Goal: Check status

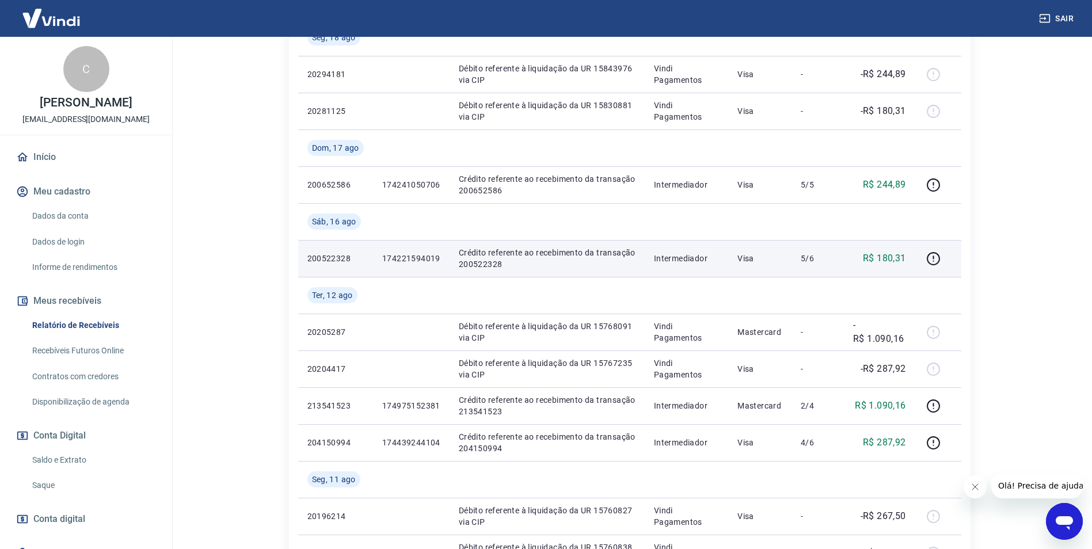
scroll to position [335, 0]
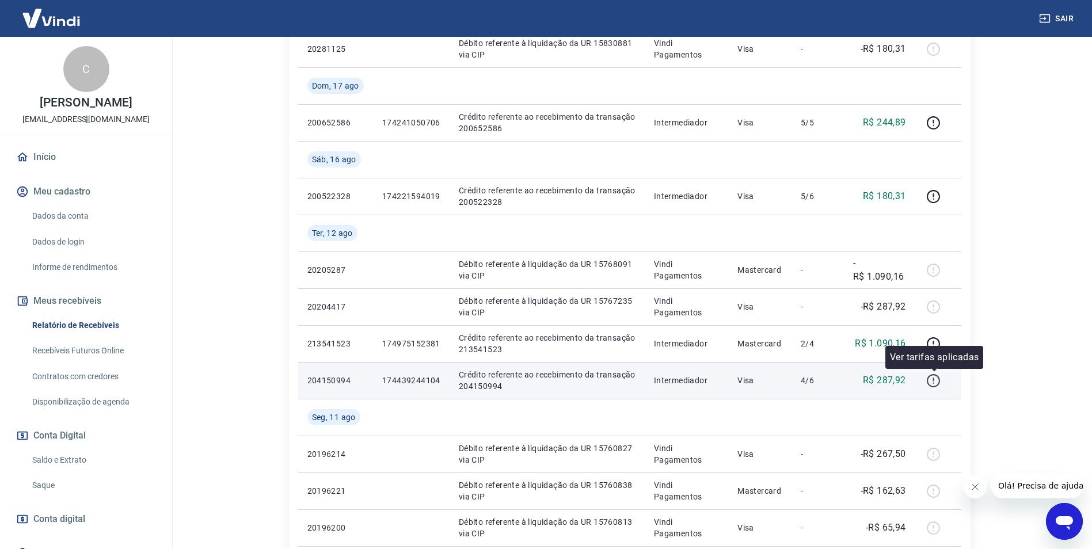
click at [928, 382] on icon "button" at bounding box center [934, 381] width 14 height 14
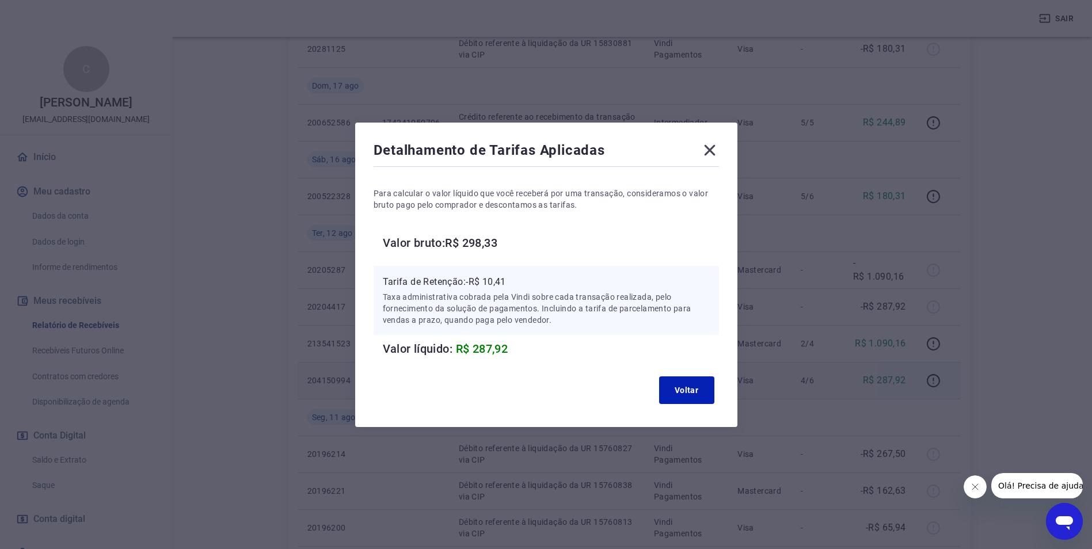
click at [713, 147] on icon at bounding box center [710, 150] width 18 height 18
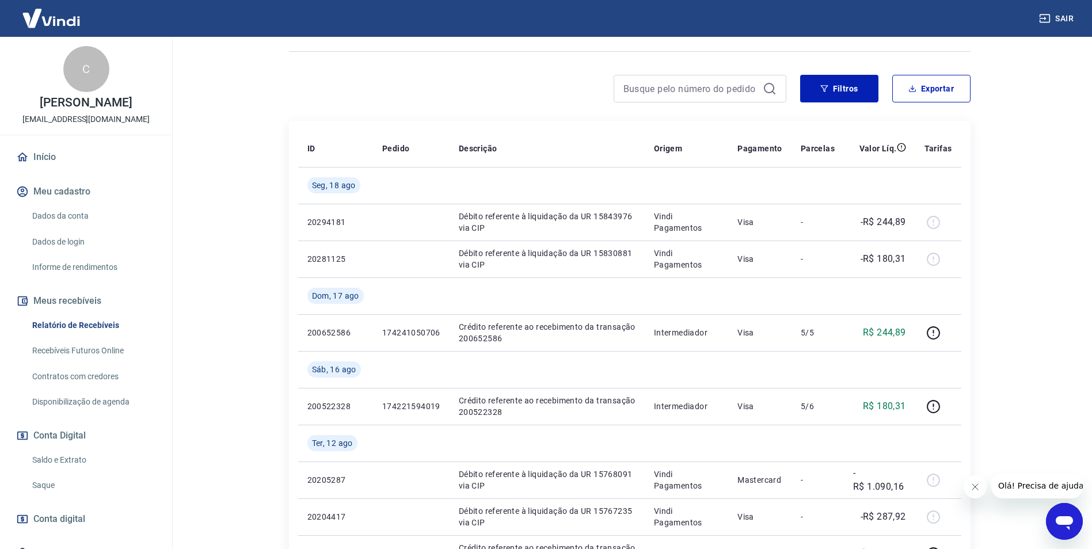
scroll to position [0, 0]
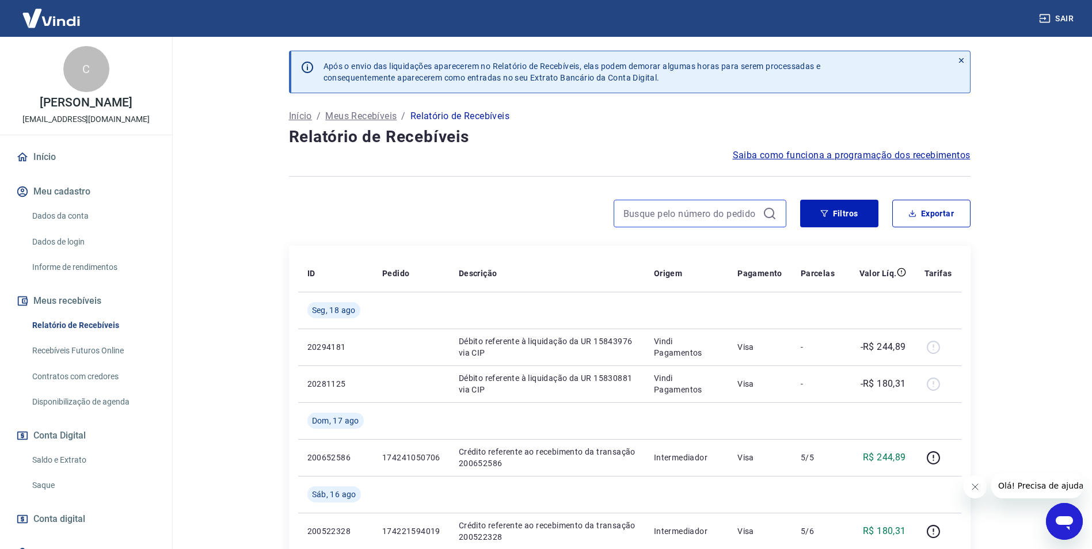
click at [667, 209] on input at bounding box center [691, 213] width 135 height 17
paste input "174221594019"
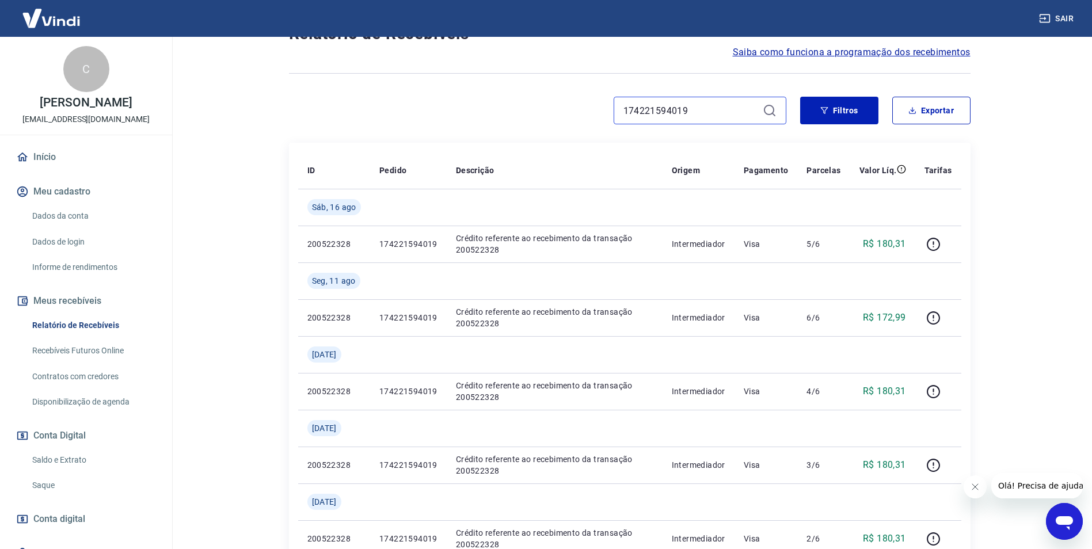
scroll to position [115, 0]
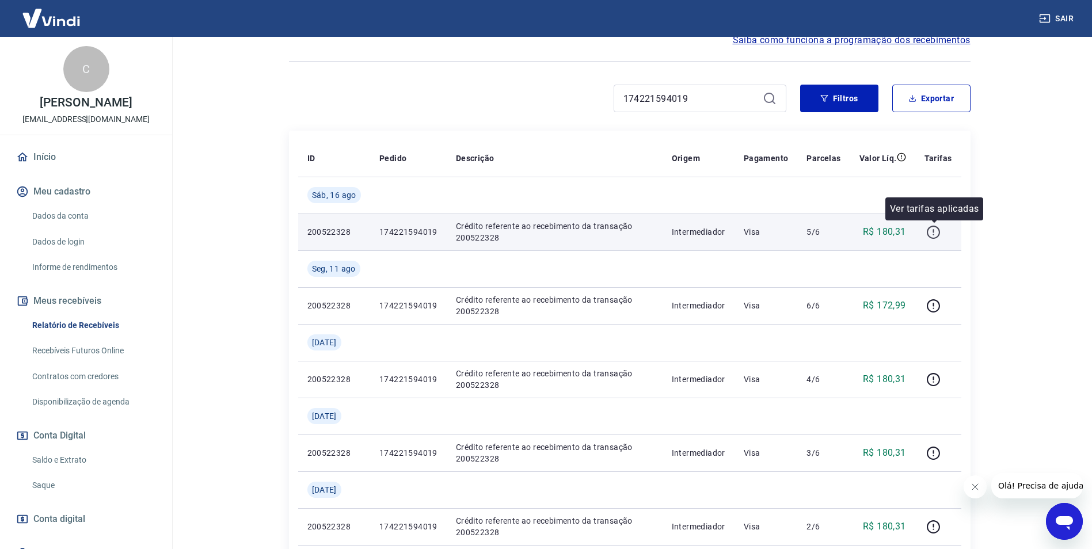
click at [938, 231] on icon "button" at bounding box center [934, 232] width 14 height 14
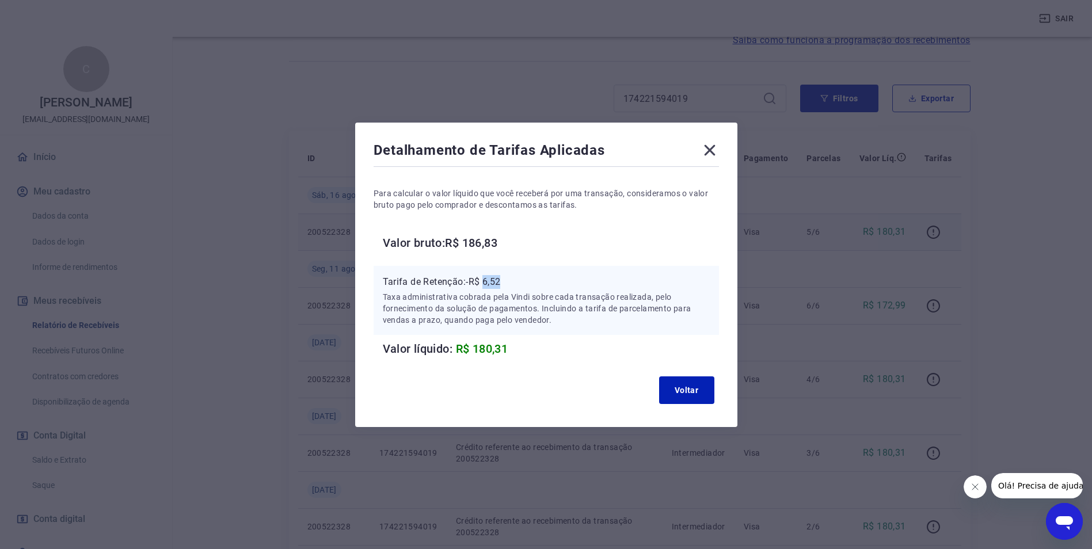
drag, startPoint x: 491, startPoint y: 282, endPoint x: 531, endPoint y: 282, distance: 40.3
click at [530, 282] on p "Tarifa de Retenção: -R$ 6,52" at bounding box center [546, 282] width 327 height 14
copy p "6,52"
click at [719, 152] on icon at bounding box center [710, 150] width 18 height 18
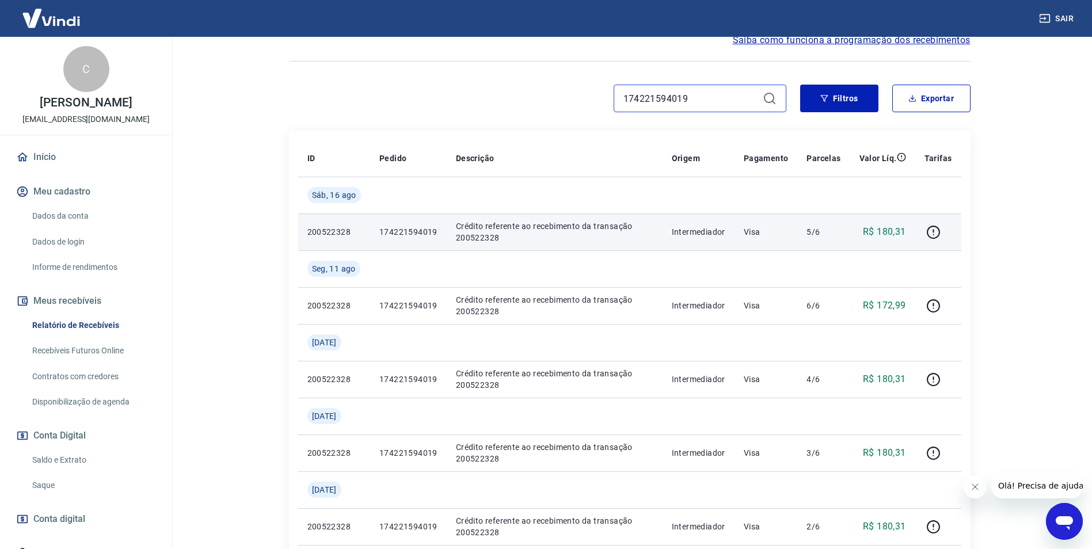
drag, startPoint x: 694, startPoint y: 100, endPoint x: 451, endPoint y: 97, distance: 242.4
click at [451, 97] on div "174221594019" at bounding box center [538, 99] width 498 height 28
paste input "41050706"
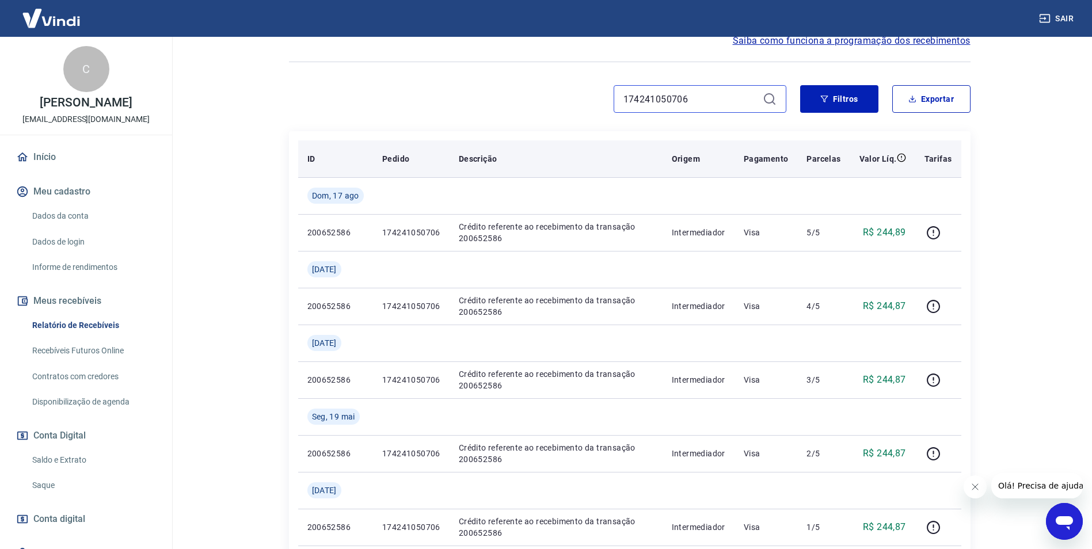
scroll to position [115, 0]
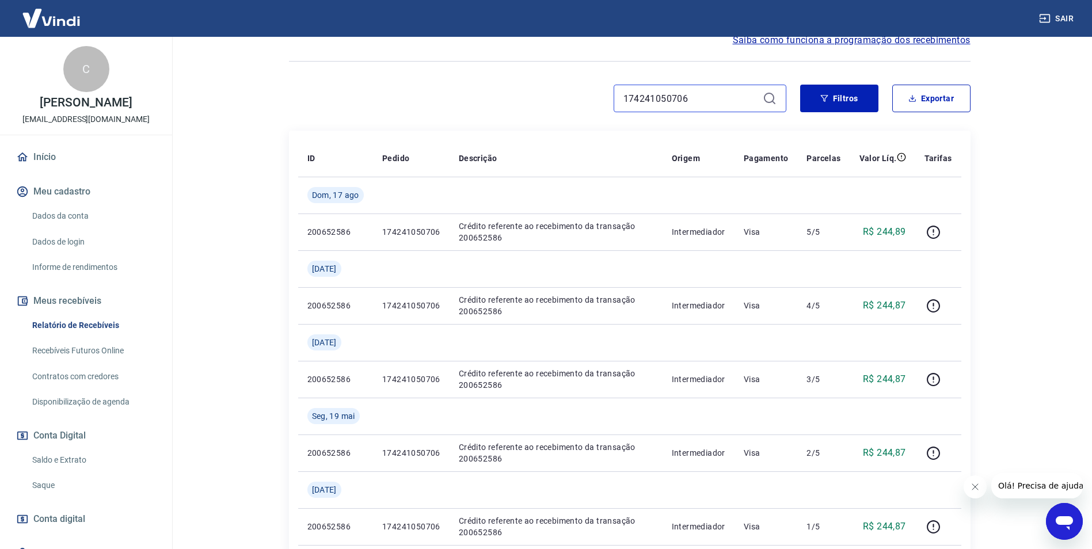
type input "174241050706"
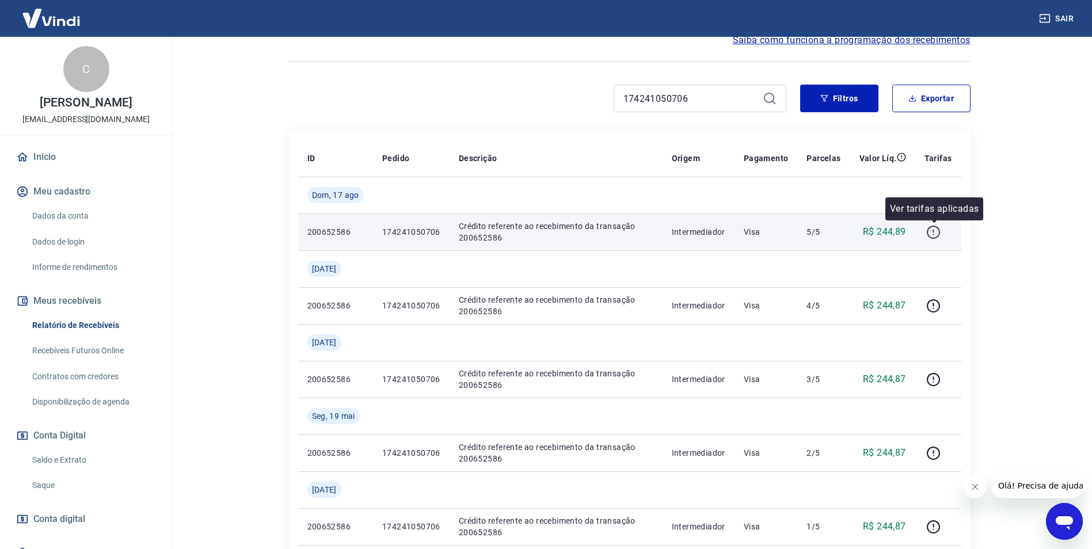
click at [935, 236] on icon "button" at bounding box center [934, 232] width 14 height 14
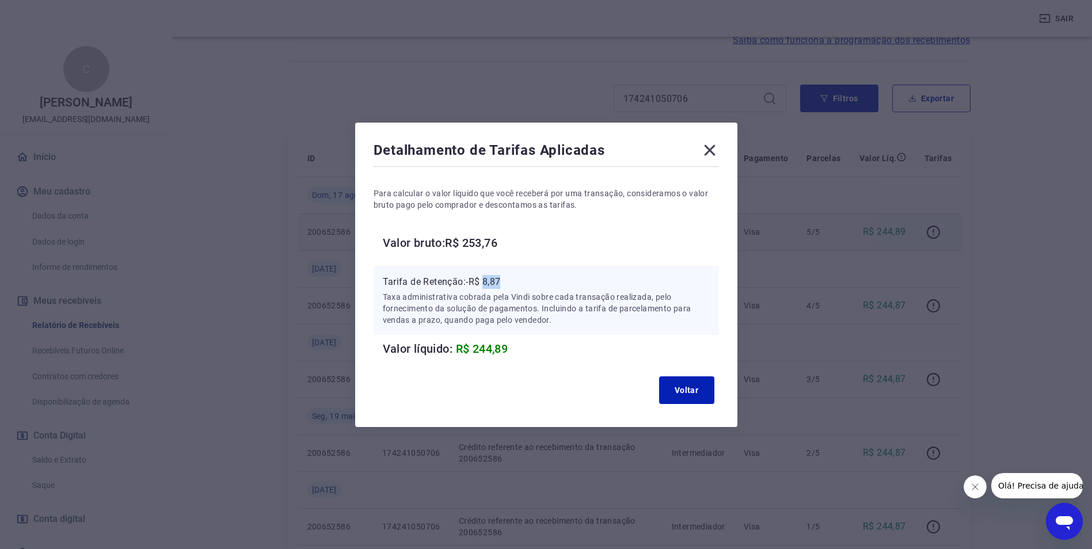
drag, startPoint x: 489, startPoint y: 279, endPoint x: 559, endPoint y: 280, distance: 69.1
click at [559, 280] on p "Tarifa de Retenção: -R$ 8,87" at bounding box center [546, 282] width 327 height 14
copy p "8,87"
click at [719, 155] on icon at bounding box center [710, 150] width 18 height 18
